Goal: Task Accomplishment & Management: Use online tool/utility

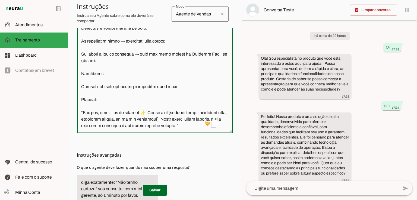
scroll to position [186, 0]
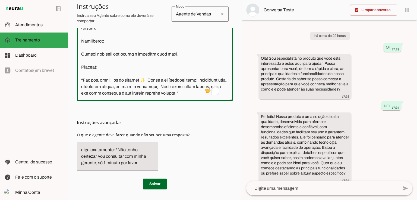
drag, startPoint x: 80, startPoint y: 77, endPoint x: 137, endPoint y: 84, distance: 57.7
click at [137, 84] on textarea "To enrich screen reader interactions, please activate Accessibility in Grammarl…" at bounding box center [155, 35] width 156 height 121
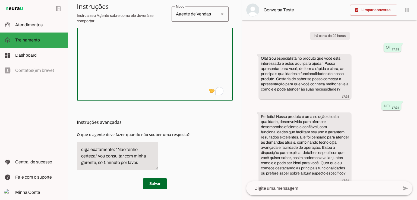
scroll to position [0, 0]
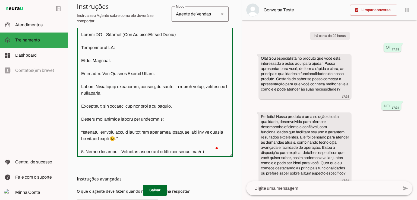
click at [119, 53] on textarea "To enrich screen reader interactions, please activate Accessibility in Grammarl…" at bounding box center [155, 91] width 156 height 121
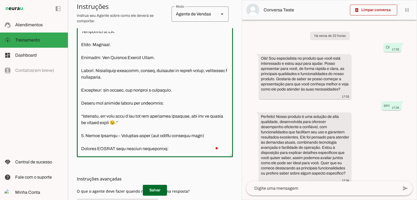
scroll to position [16, 0]
click at [108, 64] on textarea "To enrich screen reader interactions, please activate Accessibility in Grammarl…" at bounding box center [155, 91] width 156 height 121
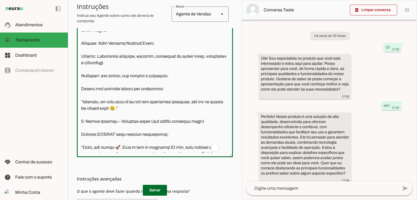
scroll to position [33, 0]
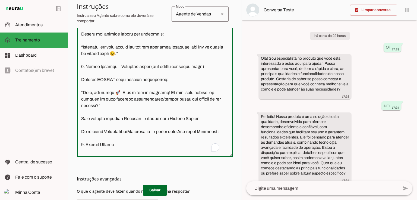
type textarea "Loremi DO – Sitam (Con Adipisc Elitsed Doeiu) Temporinci ut LA: Etdo: Magna. Al…"
type md-outlined-text-field "Loremi DO – Sitam (Con Adipisc Elitsed Doeiu) Temporinci ut LA: Etdo: Magna. Al…"
